Goal: Information Seeking & Learning: Find specific fact

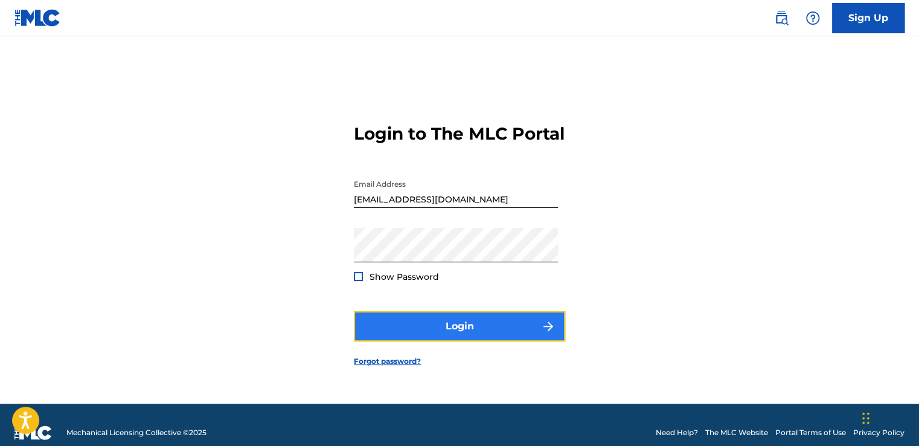
click at [461, 341] on button "Login" at bounding box center [459, 326] width 211 height 30
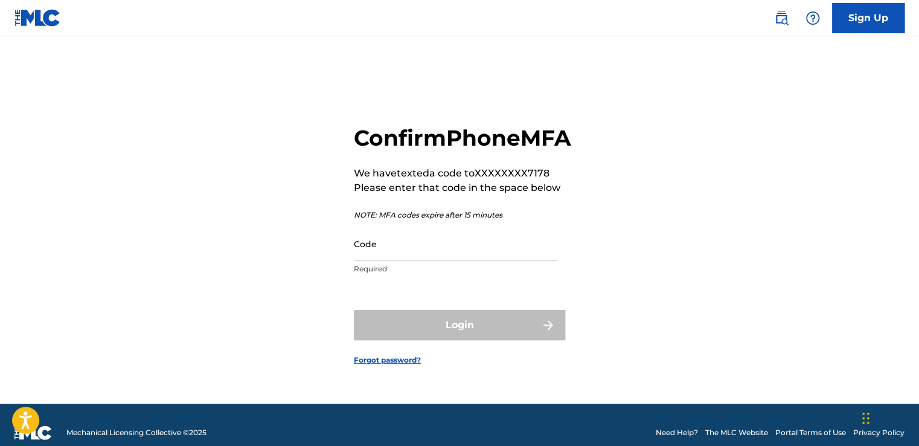
click at [374, 274] on p "Required" at bounding box center [456, 268] width 204 height 11
click at [372, 261] on input "Code" at bounding box center [456, 244] width 204 height 34
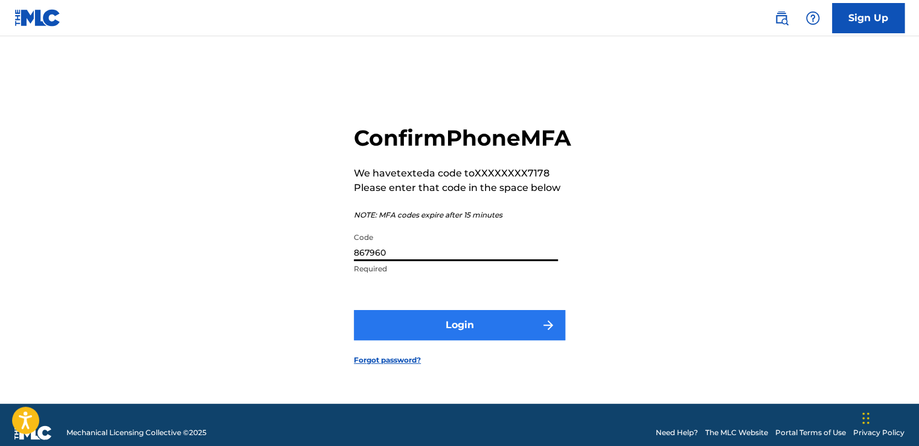
type input "867960"
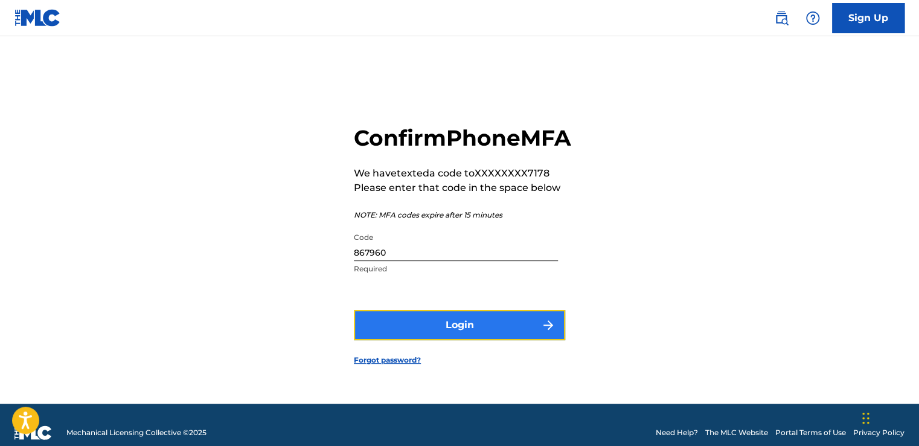
click at [461, 340] on button "Login" at bounding box center [459, 325] width 211 height 30
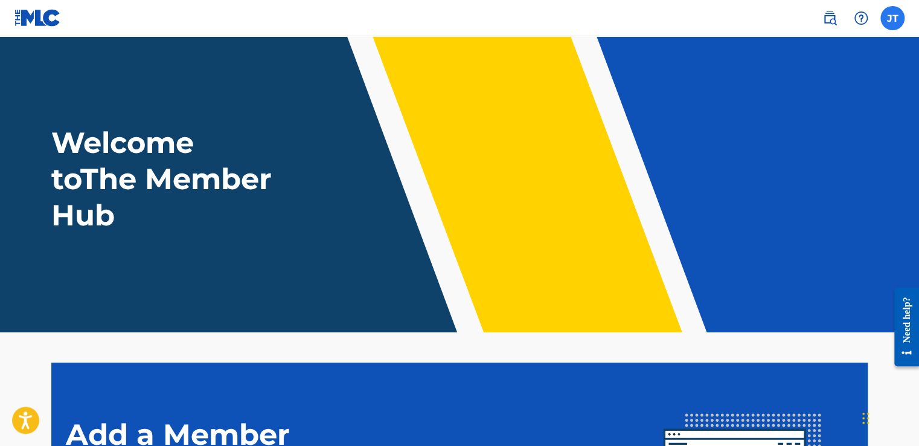
click at [890, 25] on label at bounding box center [893, 18] width 24 height 24
click at [893, 18] on input "[PERSON_NAME] [EMAIL_ADDRESS][DOMAIN_NAME] Notification Preferences Profile Log…" at bounding box center [893, 18] width 0 height 0
click at [861, 18] on img at bounding box center [861, 18] width 14 height 14
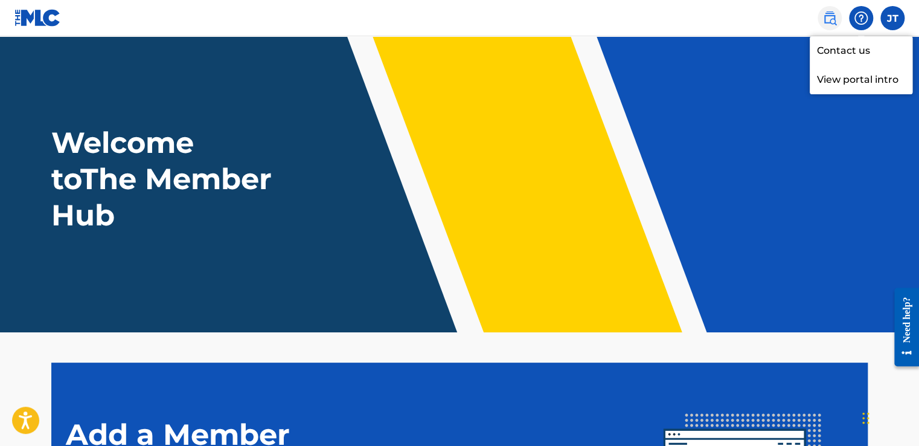
click at [838, 17] on link at bounding box center [830, 18] width 24 height 24
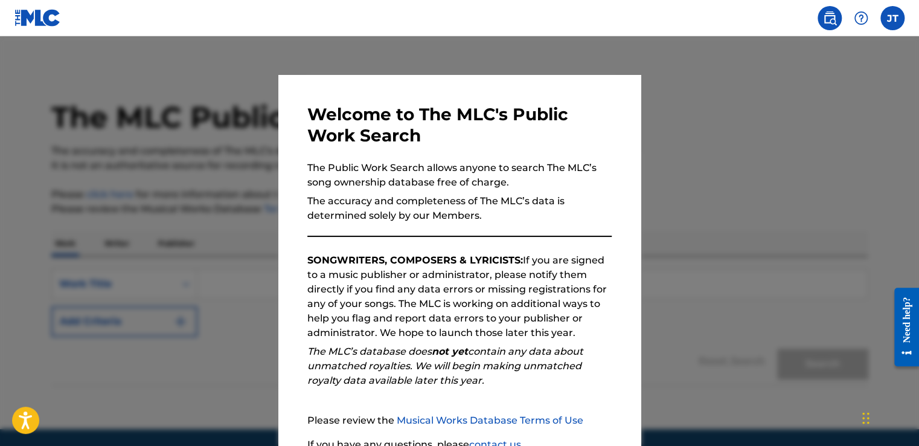
click at [599, 195] on p "The accuracy and completeness of The MLC’s data is determined solely by our Mem…" at bounding box center [459, 208] width 304 height 29
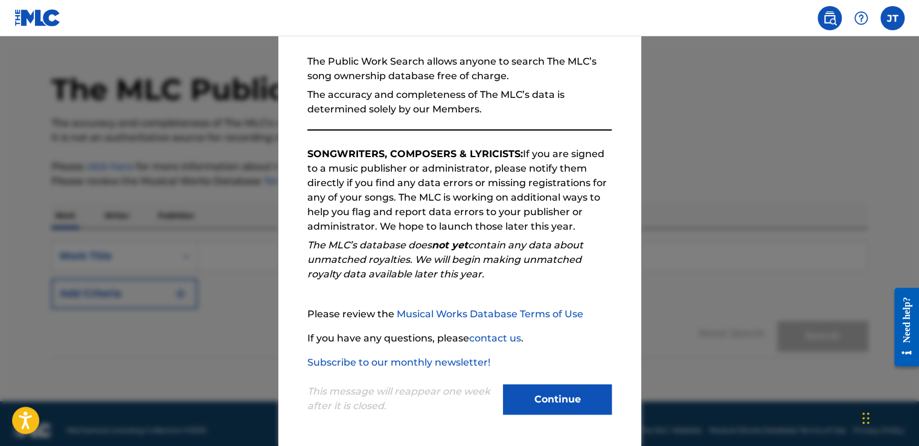
scroll to position [106, 0]
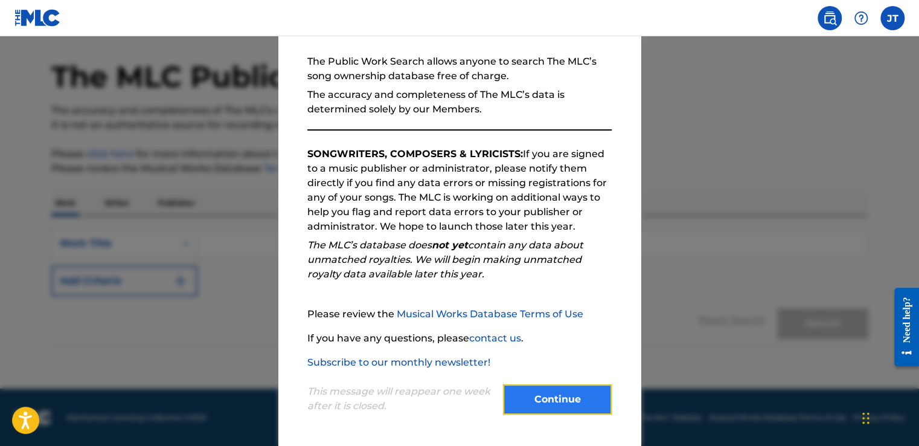
click at [532, 403] on button "Continue" at bounding box center [557, 399] width 109 height 30
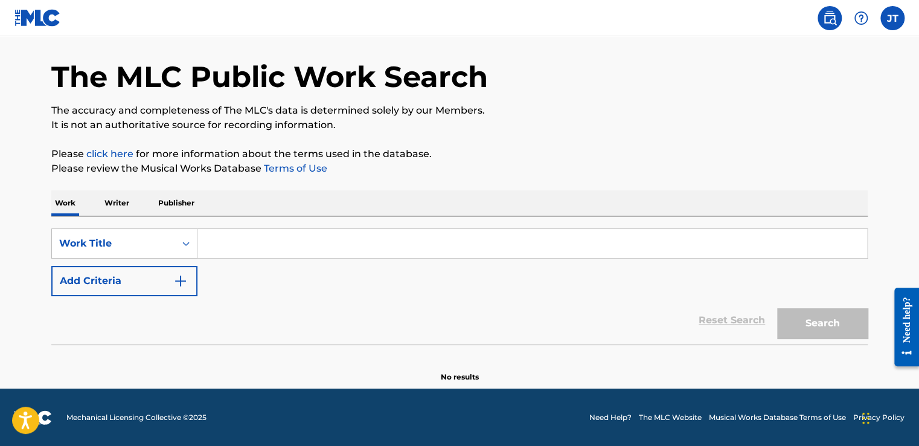
click at [185, 200] on p "Publisher" at bounding box center [176, 202] width 43 height 25
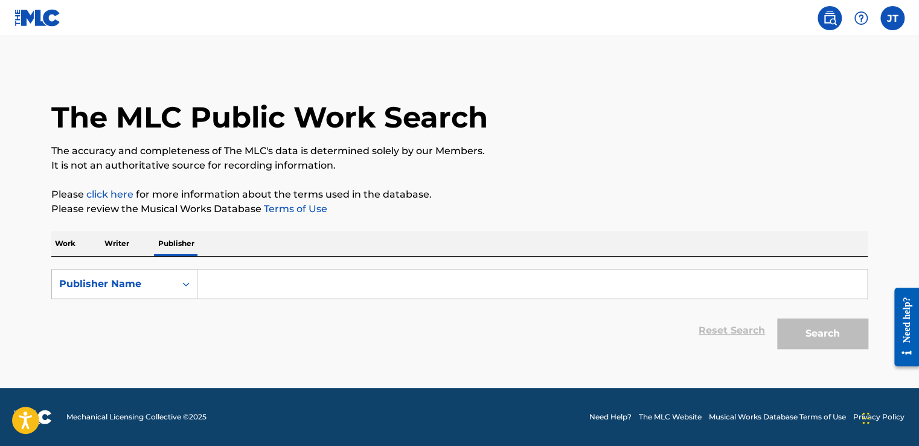
click at [228, 280] on input "Search Form" at bounding box center [533, 283] width 670 height 29
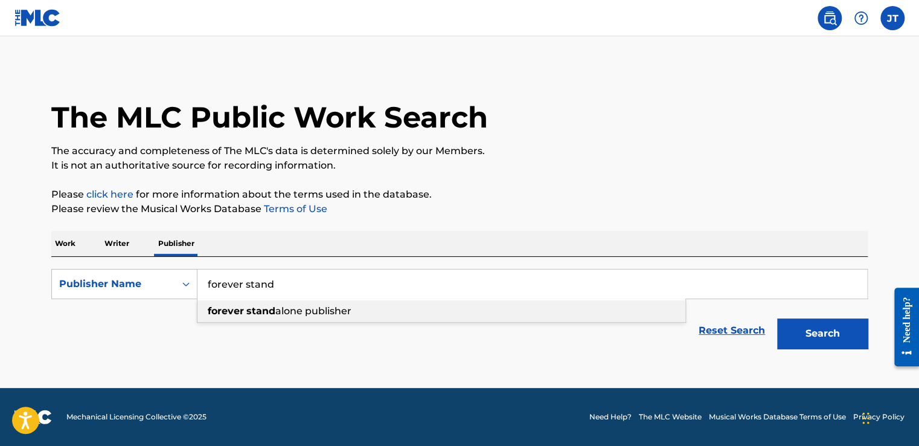
click at [251, 308] on strong "stand" at bounding box center [260, 310] width 29 height 11
type input "forever stand alone publisher"
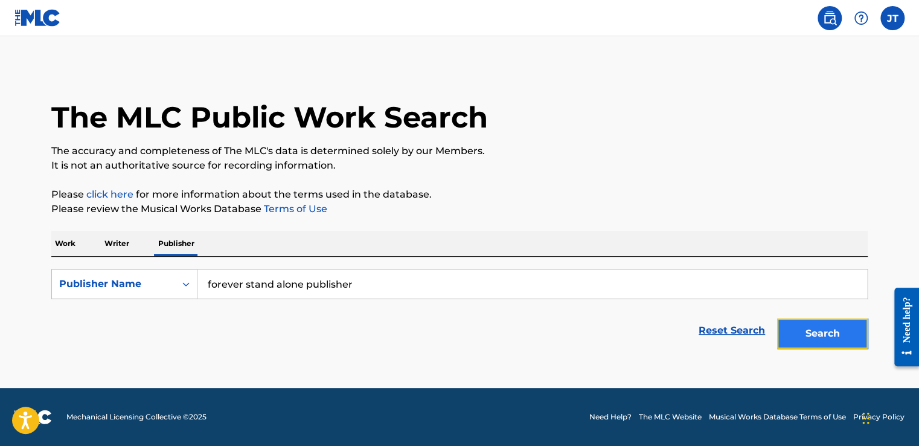
click at [787, 334] on button "Search" at bounding box center [822, 333] width 91 height 30
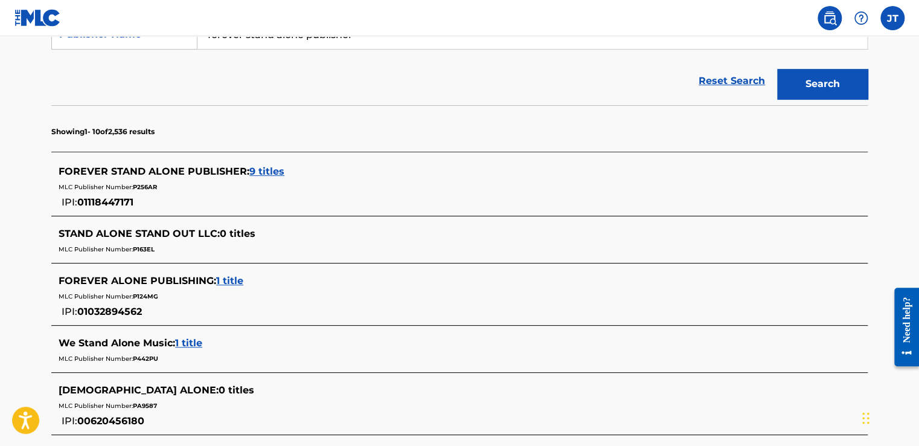
scroll to position [253, 0]
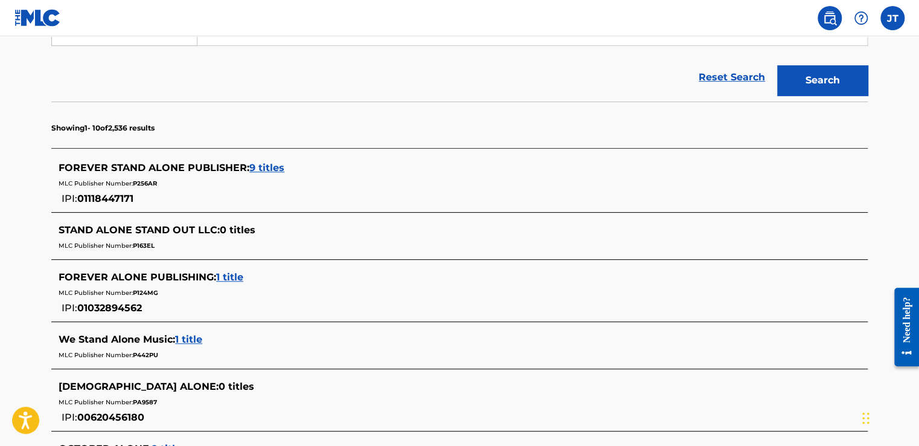
click at [257, 169] on span "9 titles" at bounding box center [266, 167] width 35 height 11
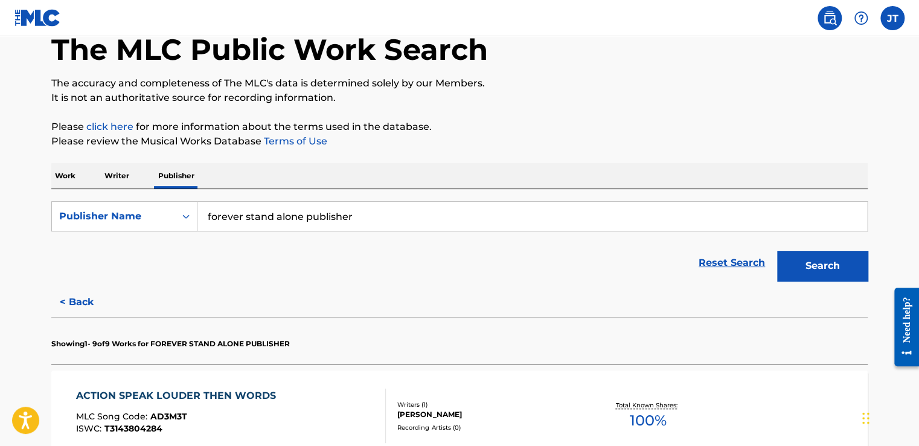
scroll to position [40, 0]
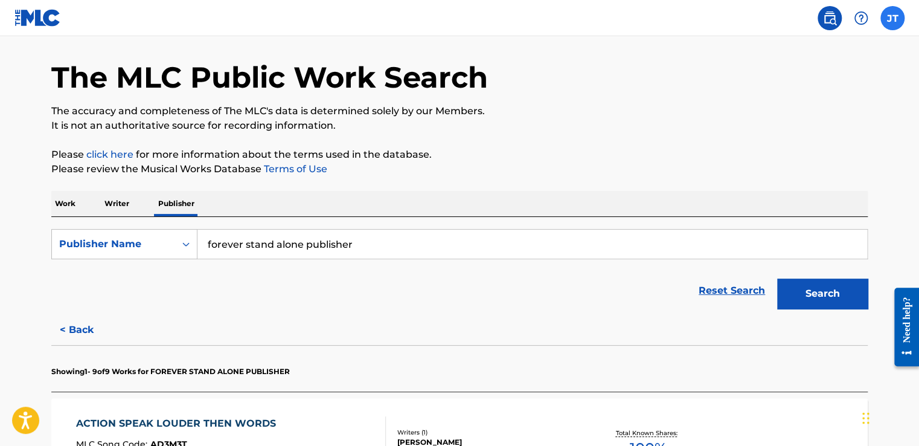
click at [892, 20] on label at bounding box center [893, 18] width 24 height 24
click at [893, 18] on input "[PERSON_NAME] [EMAIL_ADDRESS][DOMAIN_NAME] Notification Preferences Profile Log…" at bounding box center [893, 18] width 0 height 0
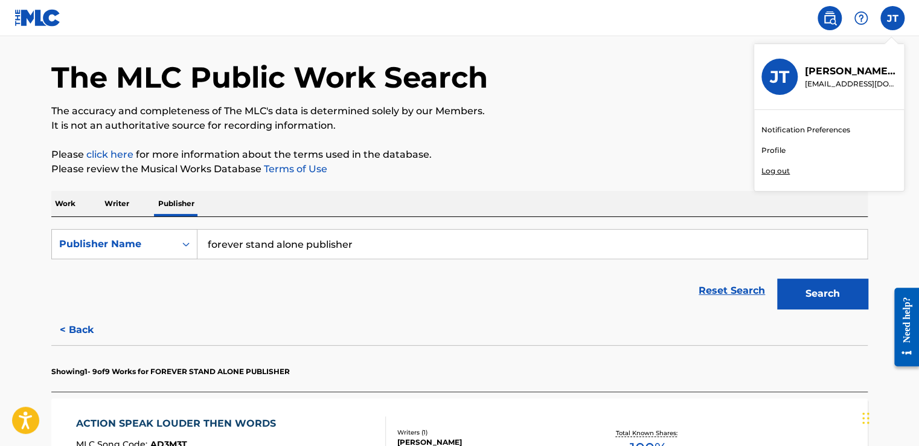
click at [771, 167] on p "Log out" at bounding box center [776, 171] width 28 height 11
click at [893, 18] on input "[PERSON_NAME] [EMAIL_ADDRESS][DOMAIN_NAME] Notification Preferences Profile Log…" at bounding box center [893, 18] width 0 height 0
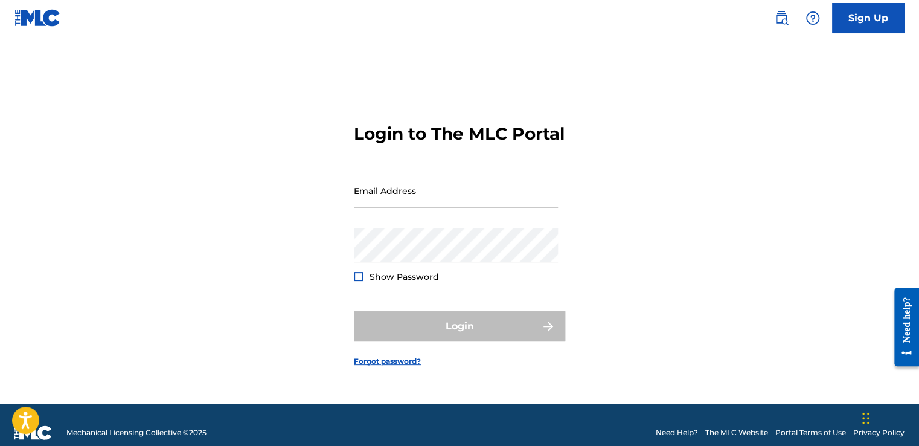
type input "[EMAIL_ADDRESS][DOMAIN_NAME]"
